Goal: Transaction & Acquisition: Subscribe to service/newsletter

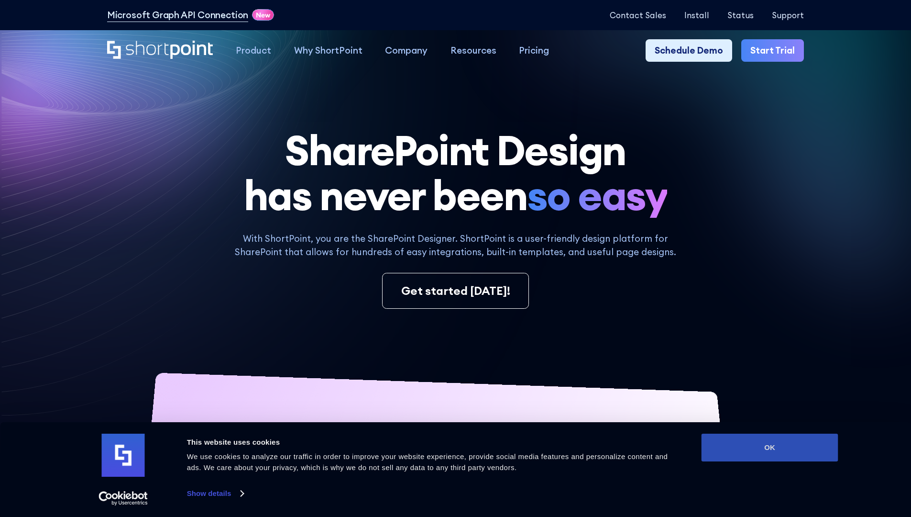
click at [770, 447] on button "OK" at bounding box center [770, 447] width 137 height 28
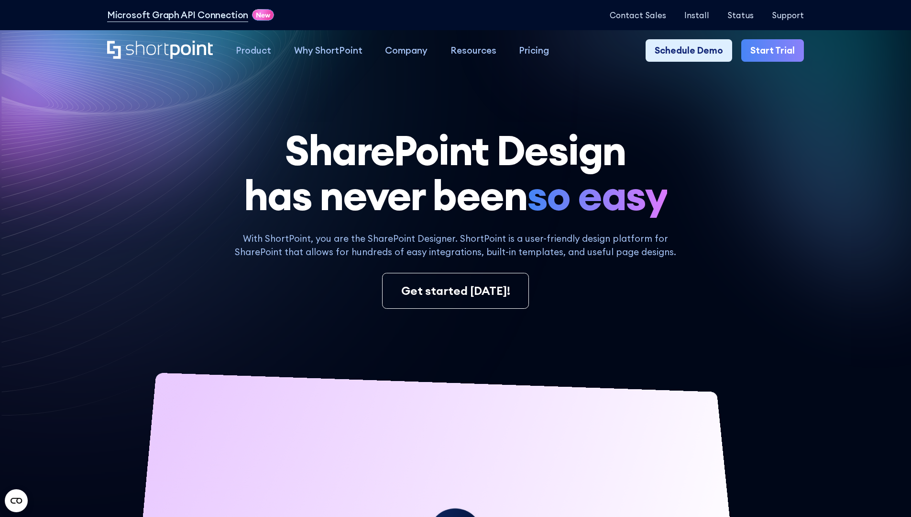
click at [776, 51] on link "Start Trial" at bounding box center [773, 50] width 63 height 23
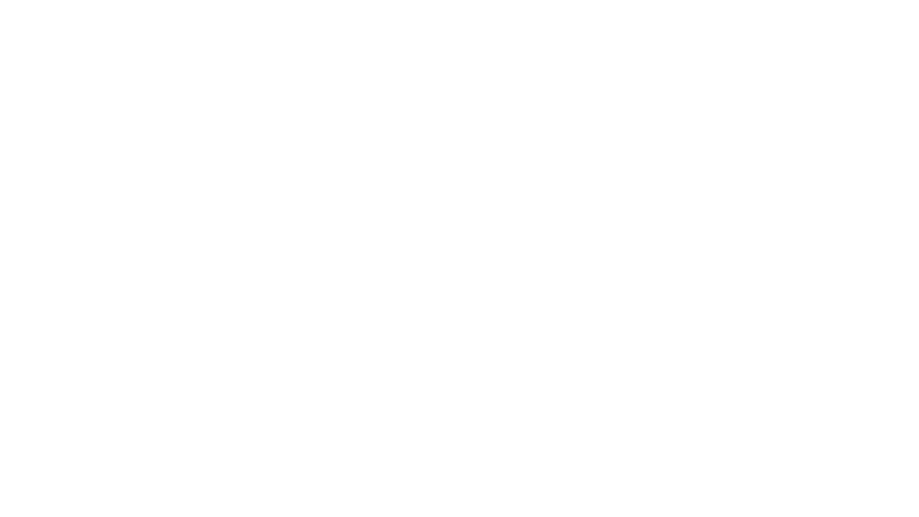
type input "Archebald"
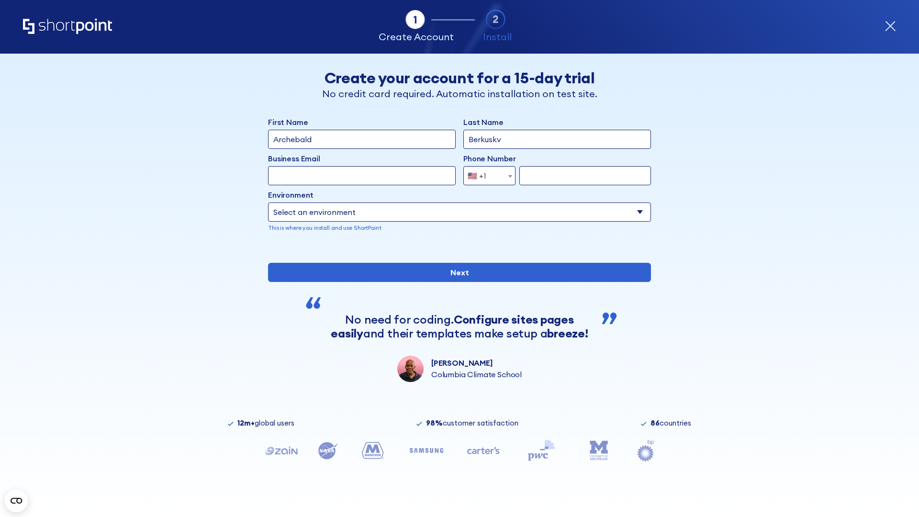
type input "Berkuskv"
type input "2125556789"
select select "Microsoft 365"
type input "2125556789"
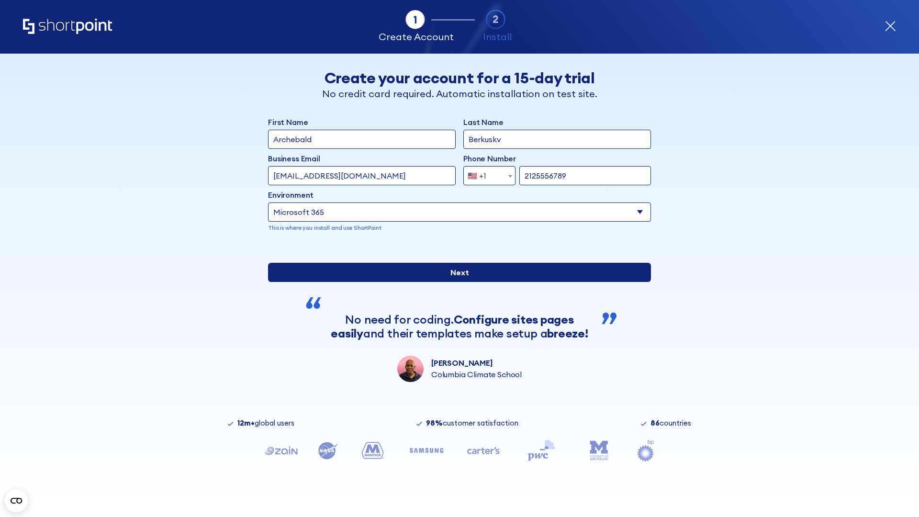
click at [456, 362] on div "First Name Archebald Last Name Berkuskv Business Email Invalid Email Address te…" at bounding box center [459, 249] width 383 height 266
click at [456, 282] on input "Next" at bounding box center [459, 272] width 383 height 19
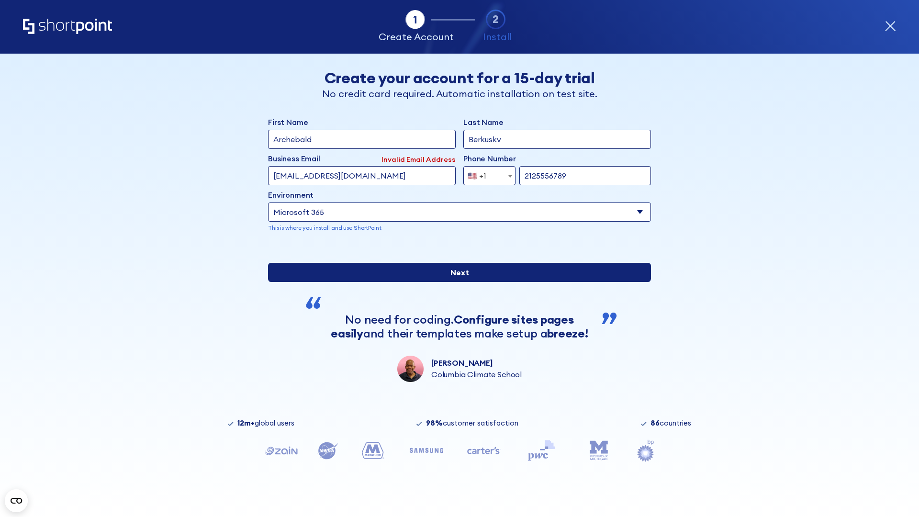
click at [456, 282] on input "Next" at bounding box center [459, 272] width 383 height 19
type input "testEmail@outlook.com"
click at [456, 282] on input "Next" at bounding box center [459, 272] width 383 height 19
